Goal: Find specific page/section: Find specific page/section

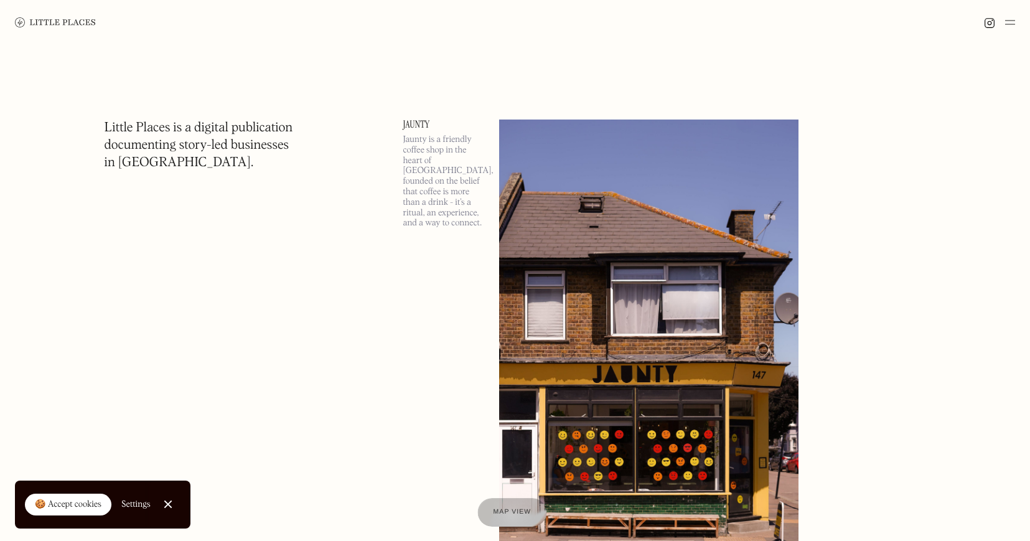
click at [511, 514] on span "Map view" at bounding box center [513, 511] width 38 height 7
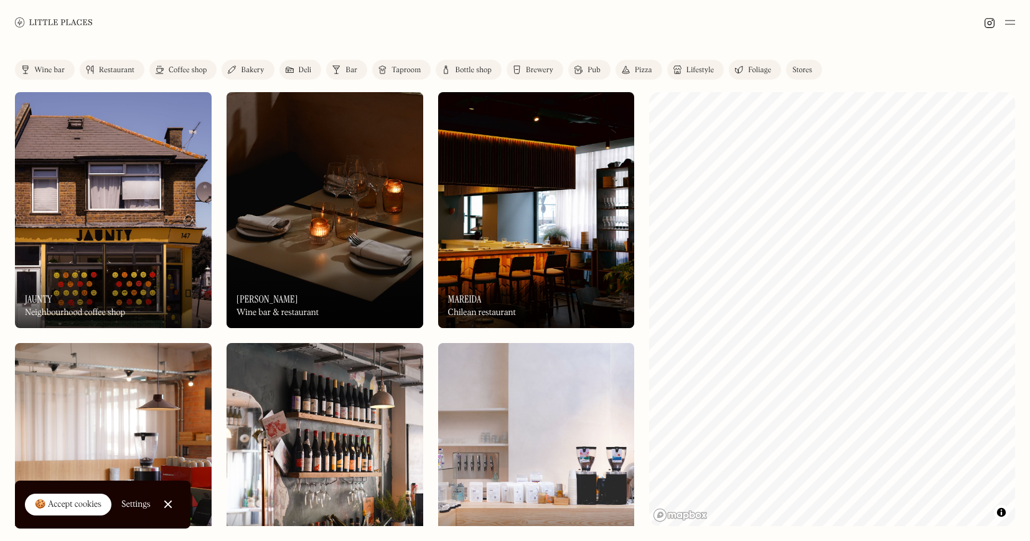
click at [182, 72] on div "Coffee shop" at bounding box center [188, 70] width 38 height 7
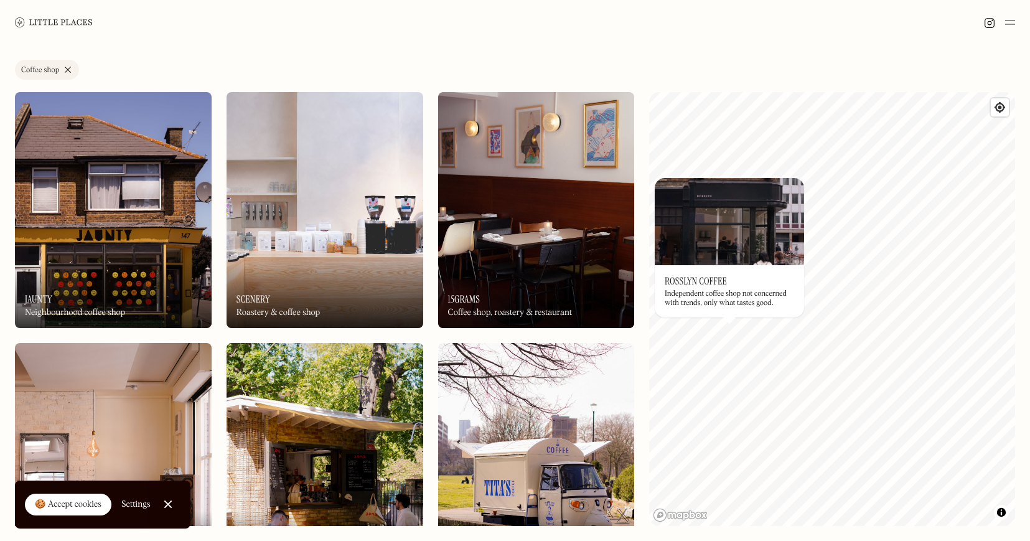
click at [715, 279] on h3 "Rosslyn Coffee" at bounding box center [696, 281] width 62 height 12
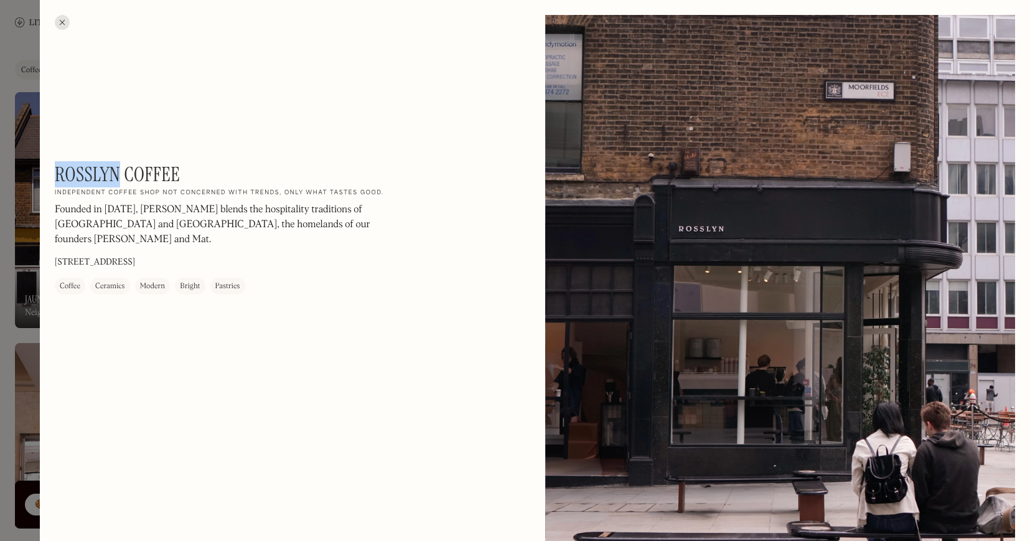
drag, startPoint x: 121, startPoint y: 177, endPoint x: 57, endPoint y: 169, distance: 65.2
click at [57, 169] on h1 "Rosslyn Coffee" at bounding box center [117, 174] width 125 height 24
copy h1 "[PERSON_NAME]"
